Goal: Transaction & Acquisition: Purchase product/service

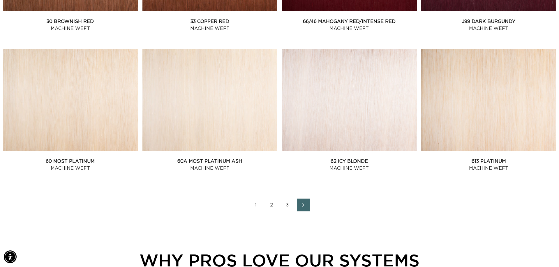
click at [288, 204] on link "3" at bounding box center [287, 205] width 13 height 13
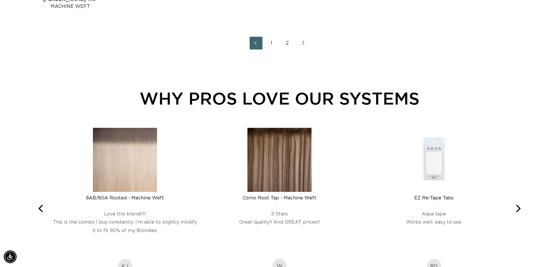
click at [287, 42] on link "2" at bounding box center [287, 43] width 13 height 13
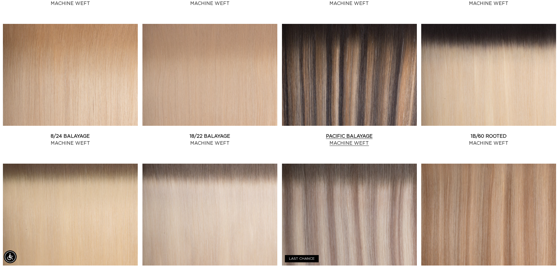
scroll to position [496, 0]
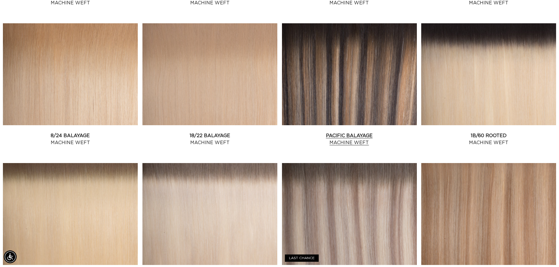
click at [312, 132] on link "Pacific Balayage Machine Weft" at bounding box center [349, 139] width 135 height 14
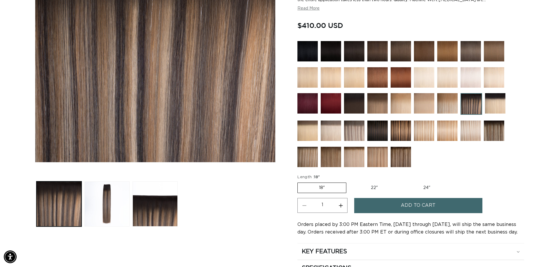
click at [372, 188] on label "22" Variant sold out or unavailable" at bounding box center [375, 188] width 50 height 10
click at [350, 182] on input "22" Variant sold out or unavailable" at bounding box center [349, 181] width 0 height 0
radio input "true"
